Goal: Find specific page/section: Find specific page/section

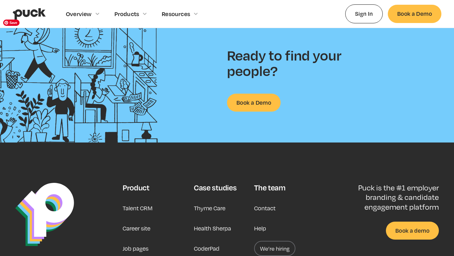
scroll to position [1617, 0]
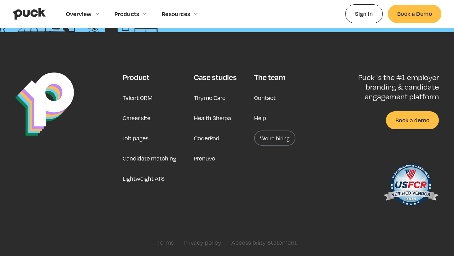
click at [138, 120] on link "Career site" at bounding box center [137, 117] width 28 height 15
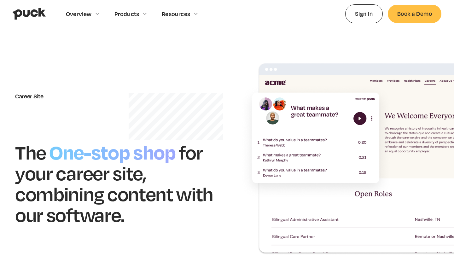
click at [26, 14] on img "home" at bounding box center [29, 14] width 33 height 12
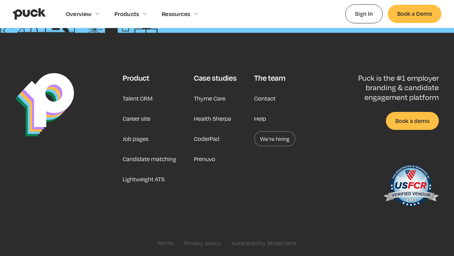
scroll to position [1617, 0]
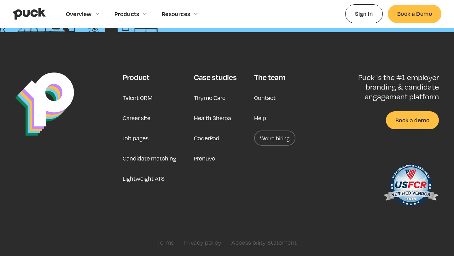
click at [275, 143] on link "We’re hiring" at bounding box center [274, 138] width 41 height 15
